Goal: Information Seeking & Learning: Understand process/instructions

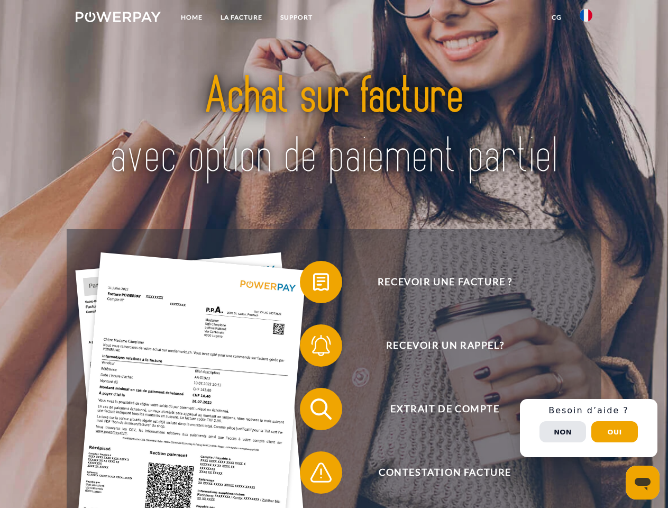
click at [118, 19] on img at bounding box center [118, 17] width 85 height 11
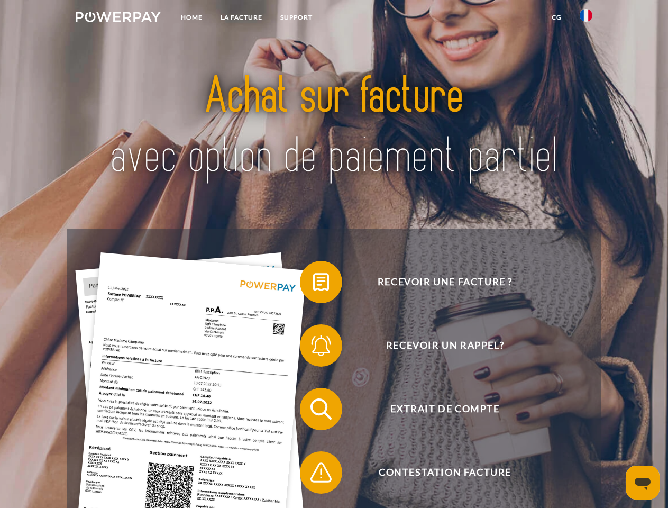
click at [586, 19] on img at bounding box center [585, 15] width 13 height 13
click at [556, 17] on link "CG" at bounding box center [556, 17] width 28 height 19
click at [313, 284] on span at bounding box center [305, 281] width 53 height 53
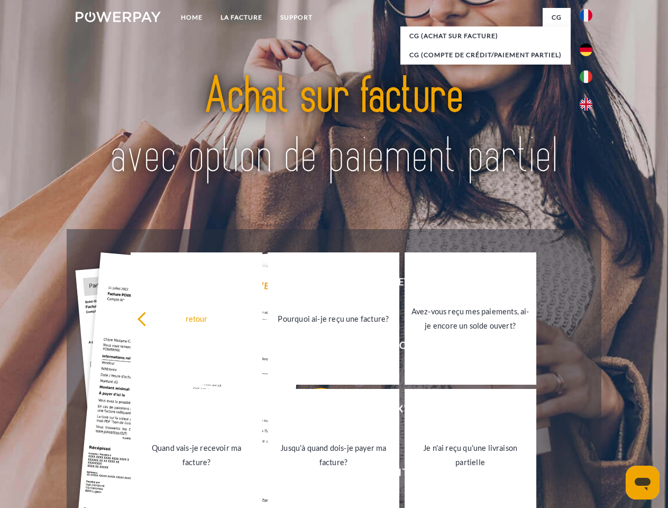
click at [262, 411] on link "Quand vais-je recevoir ma facture?" at bounding box center [197, 455] width 132 height 132
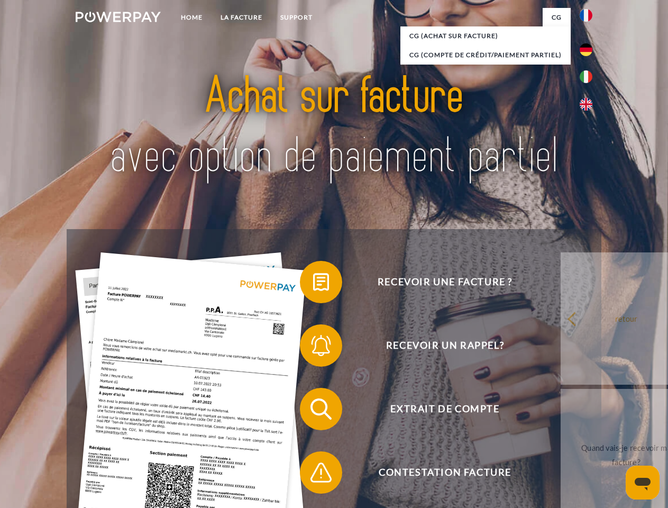
click at [313, 474] on span at bounding box center [305, 472] width 53 height 53
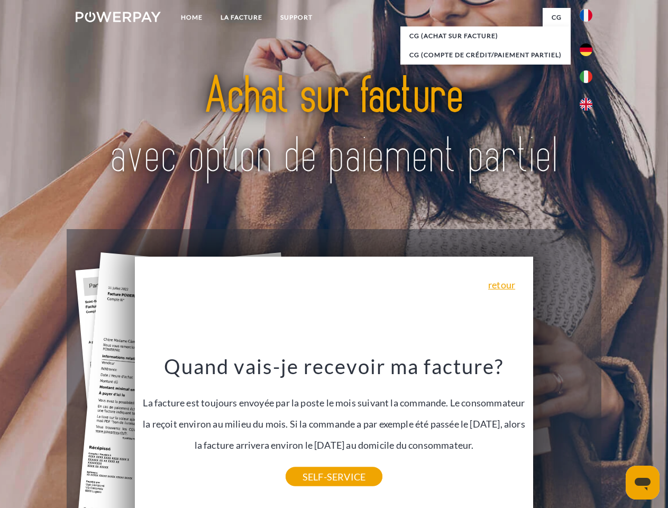
click at [588, 428] on div "Recevoir une facture ? Recevoir un rappel? Extrait de compte retour" at bounding box center [334, 440] width 534 height 423
click at [562, 430] on span "Extrait de compte" at bounding box center [444, 409] width 259 height 42
click at [614, 431] on header "Home LA FACTURE Support" at bounding box center [334, 365] width 668 height 730
